Goal: Transaction & Acquisition: Obtain resource

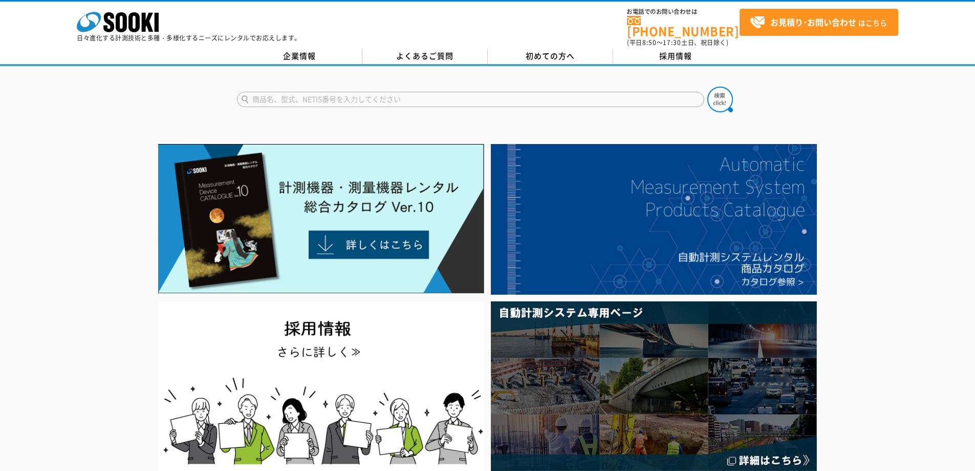
click at [287, 92] on input "text" at bounding box center [471, 99] width 468 height 15
type input "ADV"
click at [708, 87] on button at bounding box center [721, 100] width 26 height 26
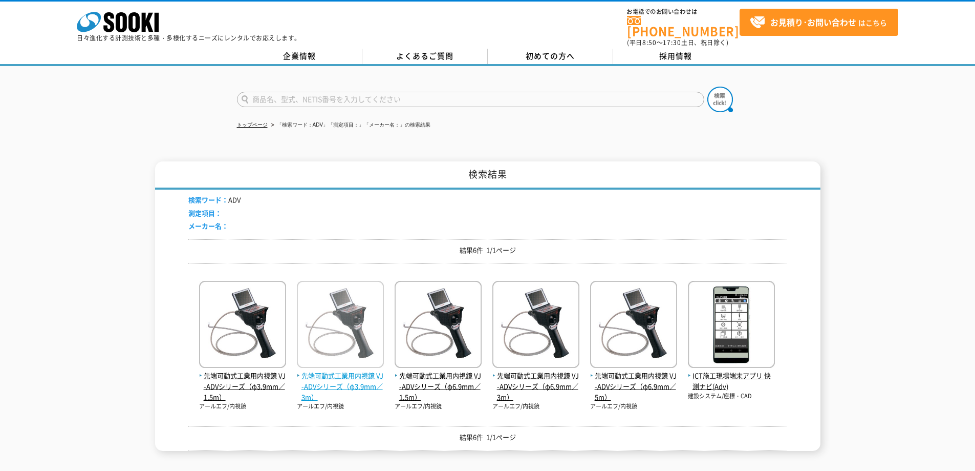
click at [329, 335] on img at bounding box center [340, 326] width 87 height 90
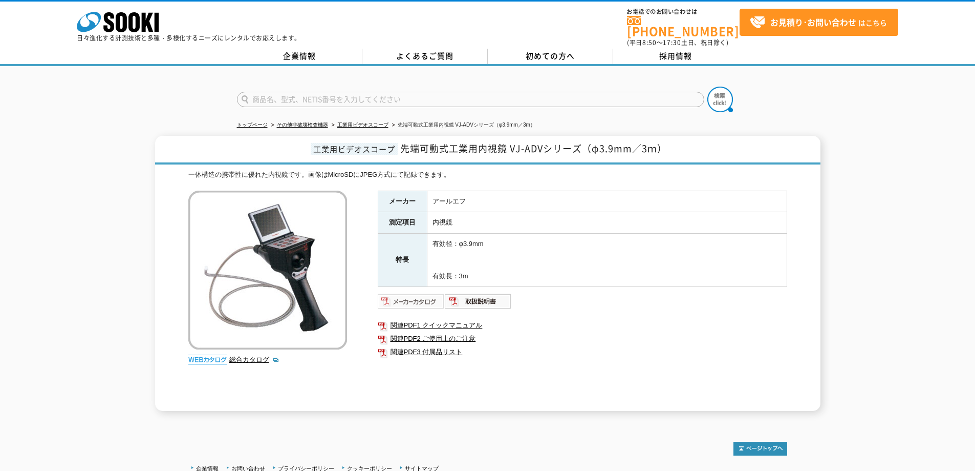
click at [418, 293] on img at bounding box center [411, 301] width 67 height 16
